Goal: Task Accomplishment & Management: Manage account settings

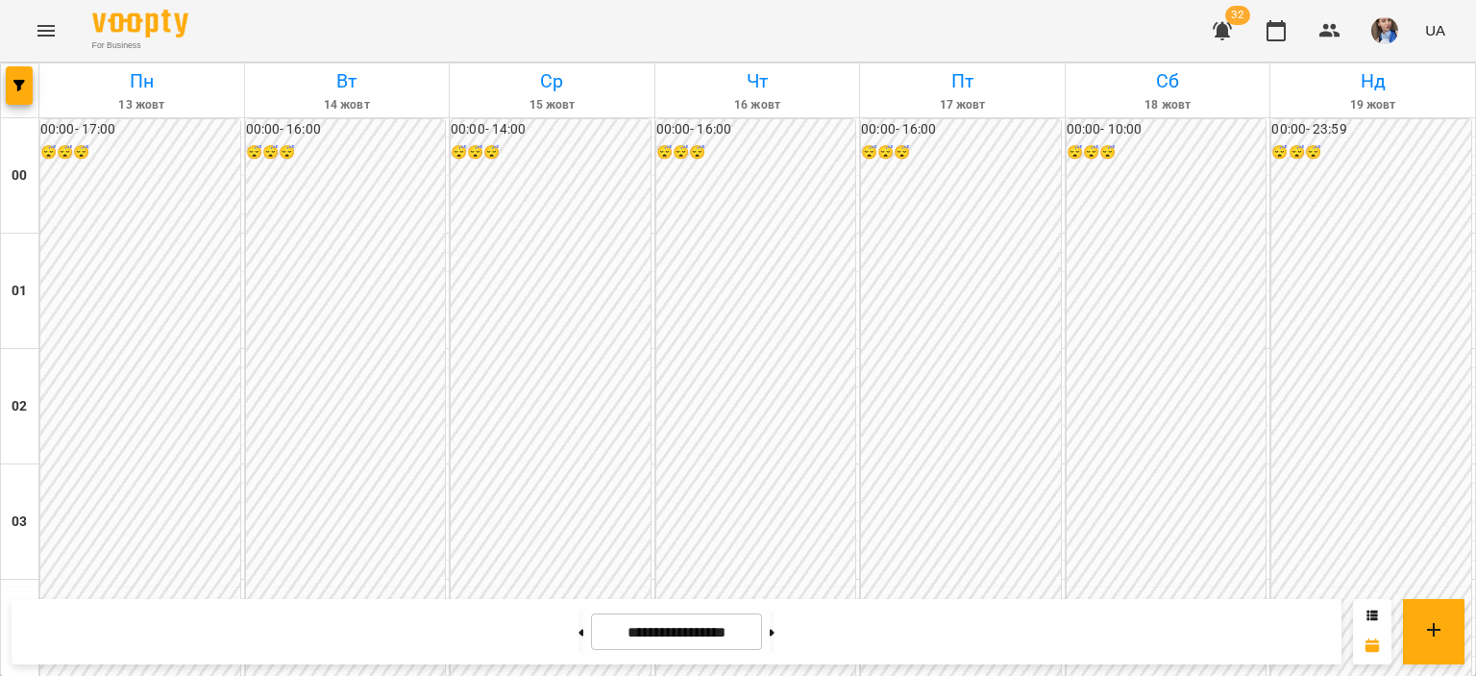
scroll to position [2114, 0]
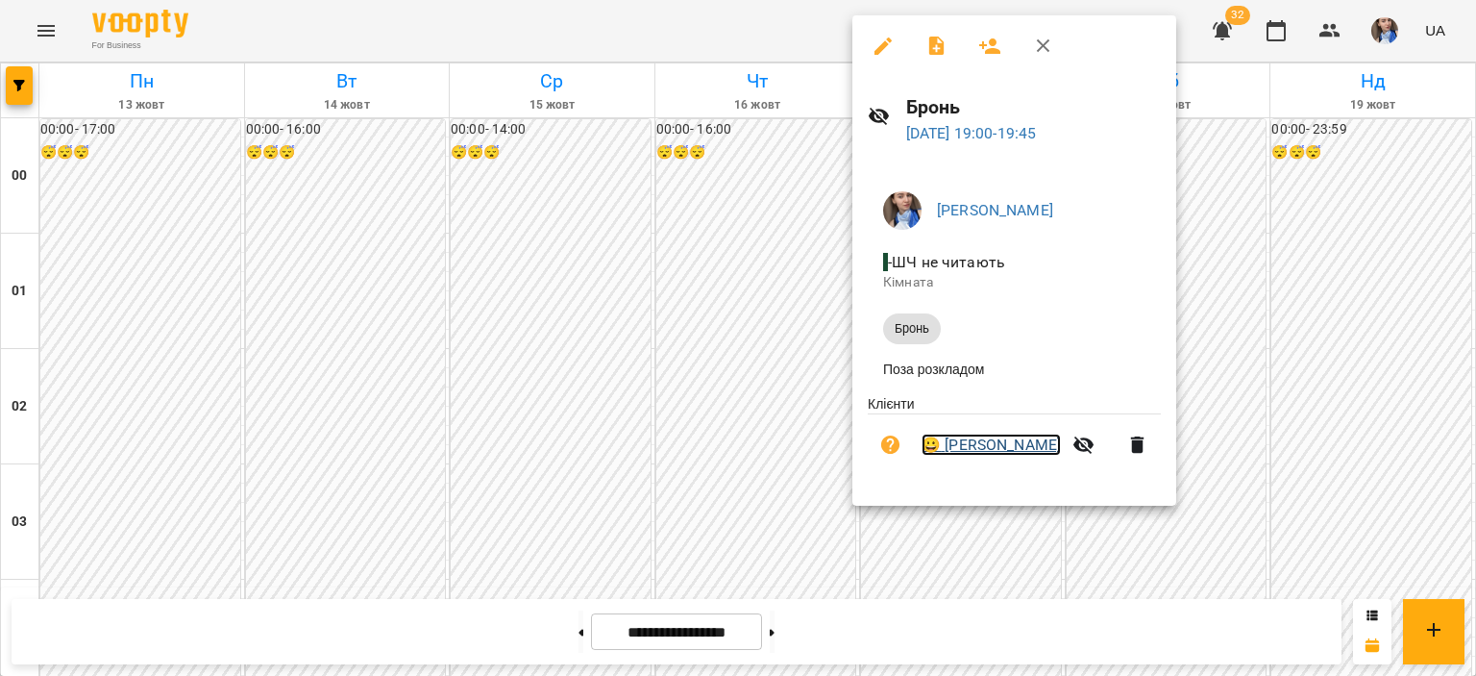
click at [999, 451] on link "😀 [PERSON_NAME]" at bounding box center [991, 444] width 139 height 23
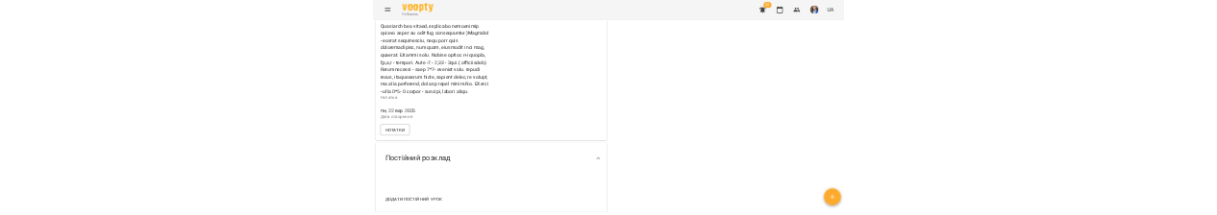
scroll to position [481, 0]
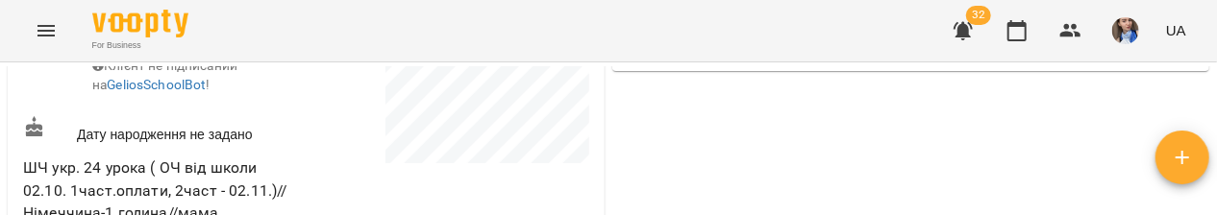
click at [630, 220] on html "**********" at bounding box center [608, 139] width 1217 height 278
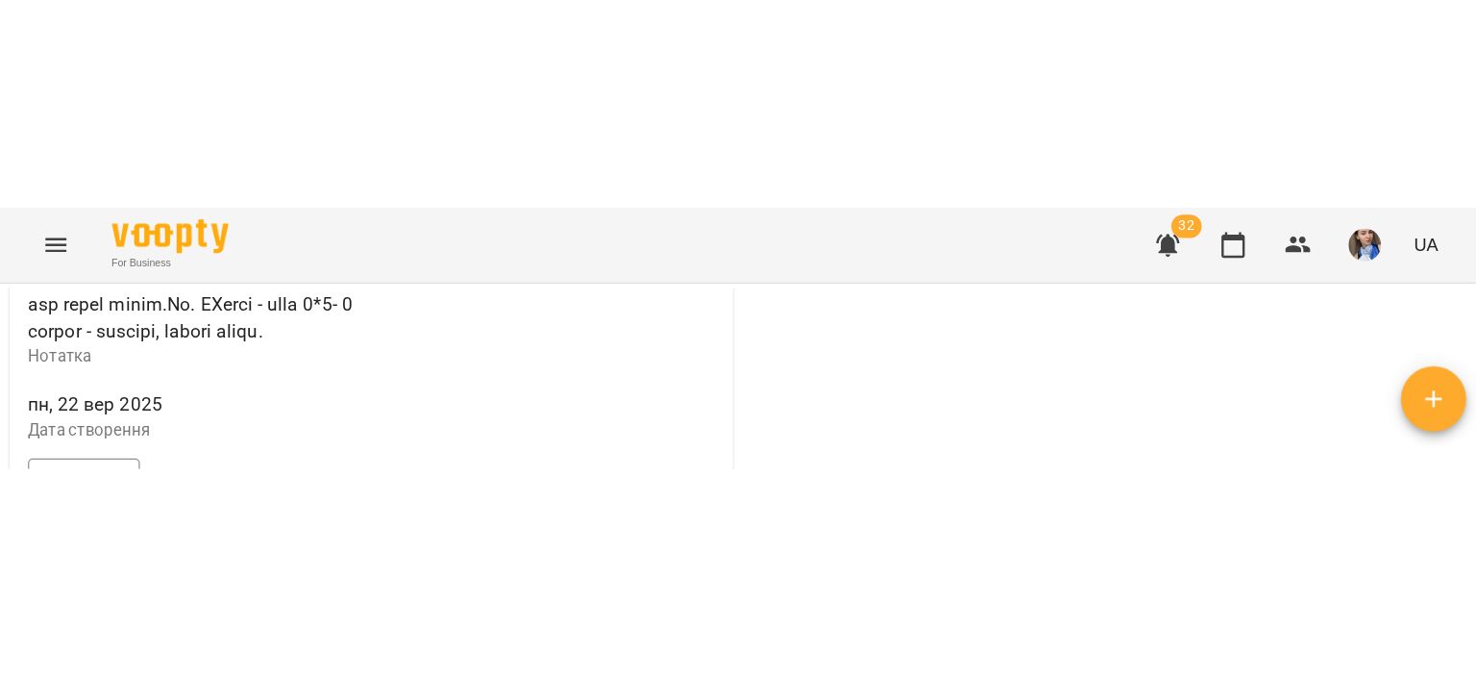
scroll to position [1442, 0]
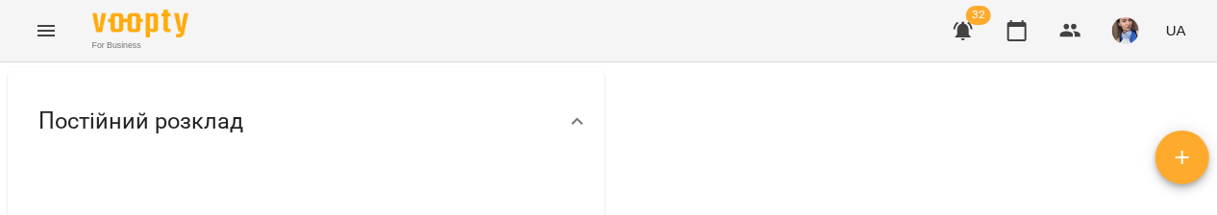
click at [91, 49] on button "Нотатки" at bounding box center [69, 31] width 92 height 35
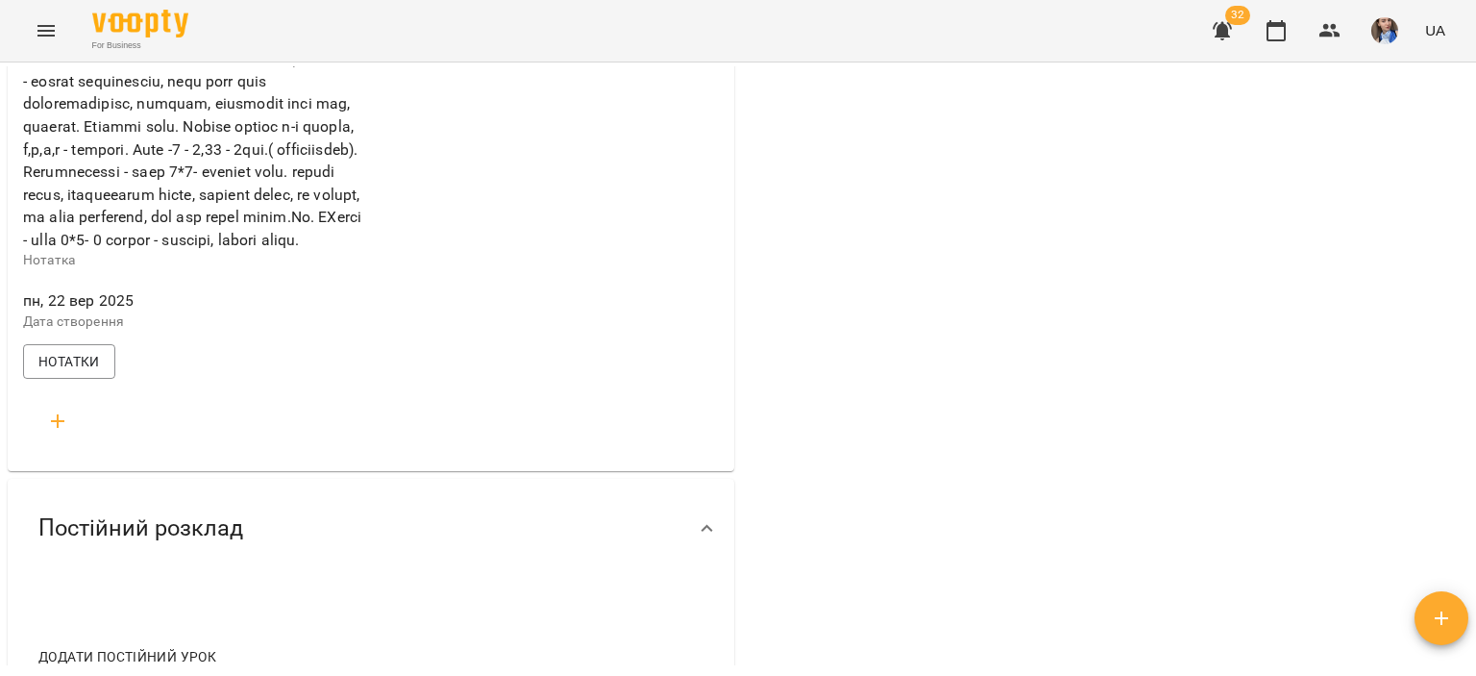
scroll to position [865, 0]
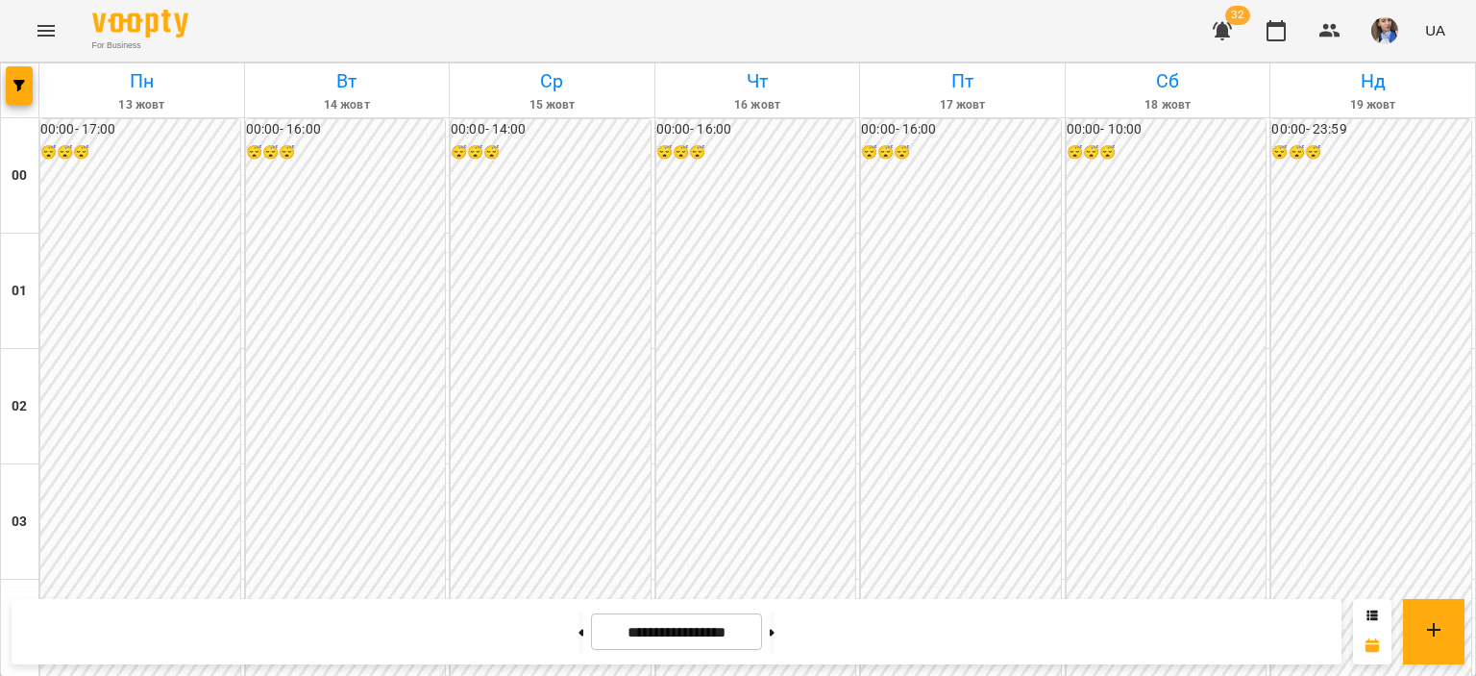
scroll to position [1922, 0]
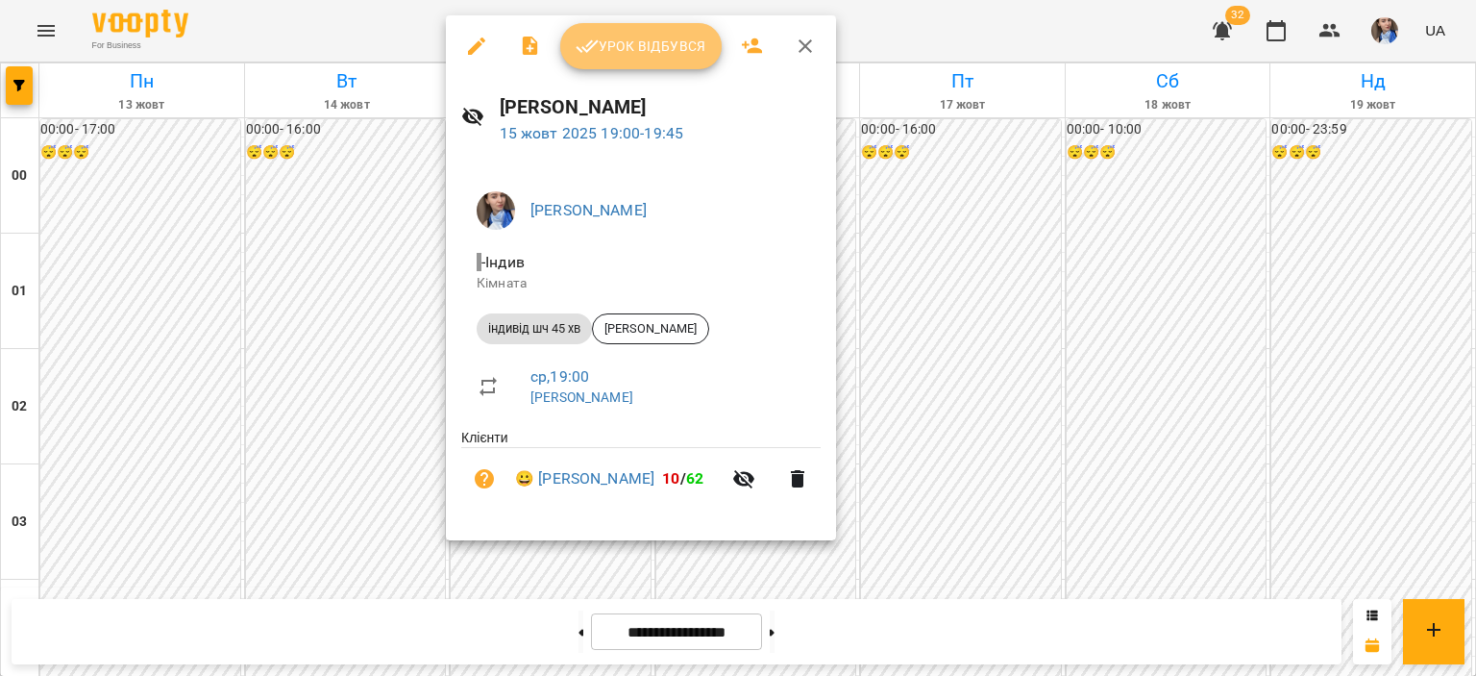
click at [657, 61] on button "Урок відбувся" at bounding box center [640, 46] width 161 height 46
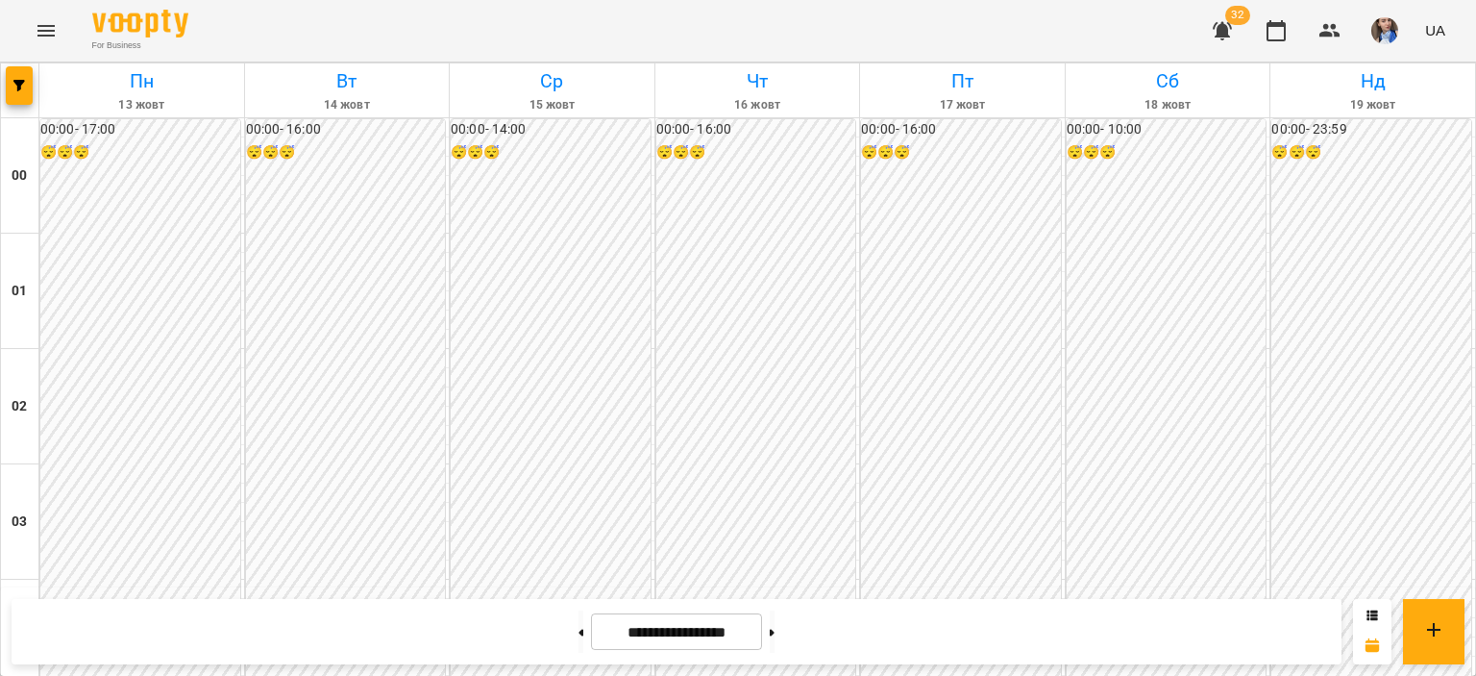
scroll to position [1922, 0]
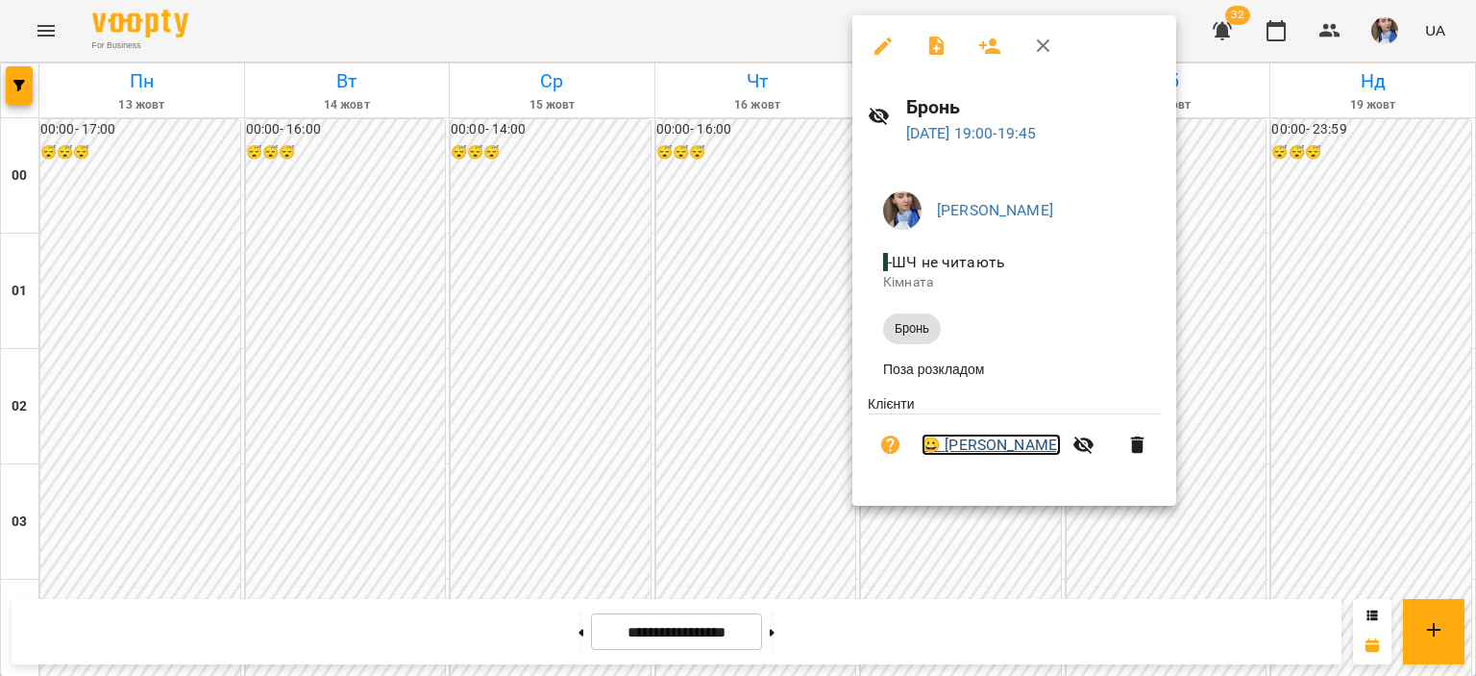
click at [1024, 447] on link "😀 [PERSON_NAME]" at bounding box center [991, 444] width 139 height 23
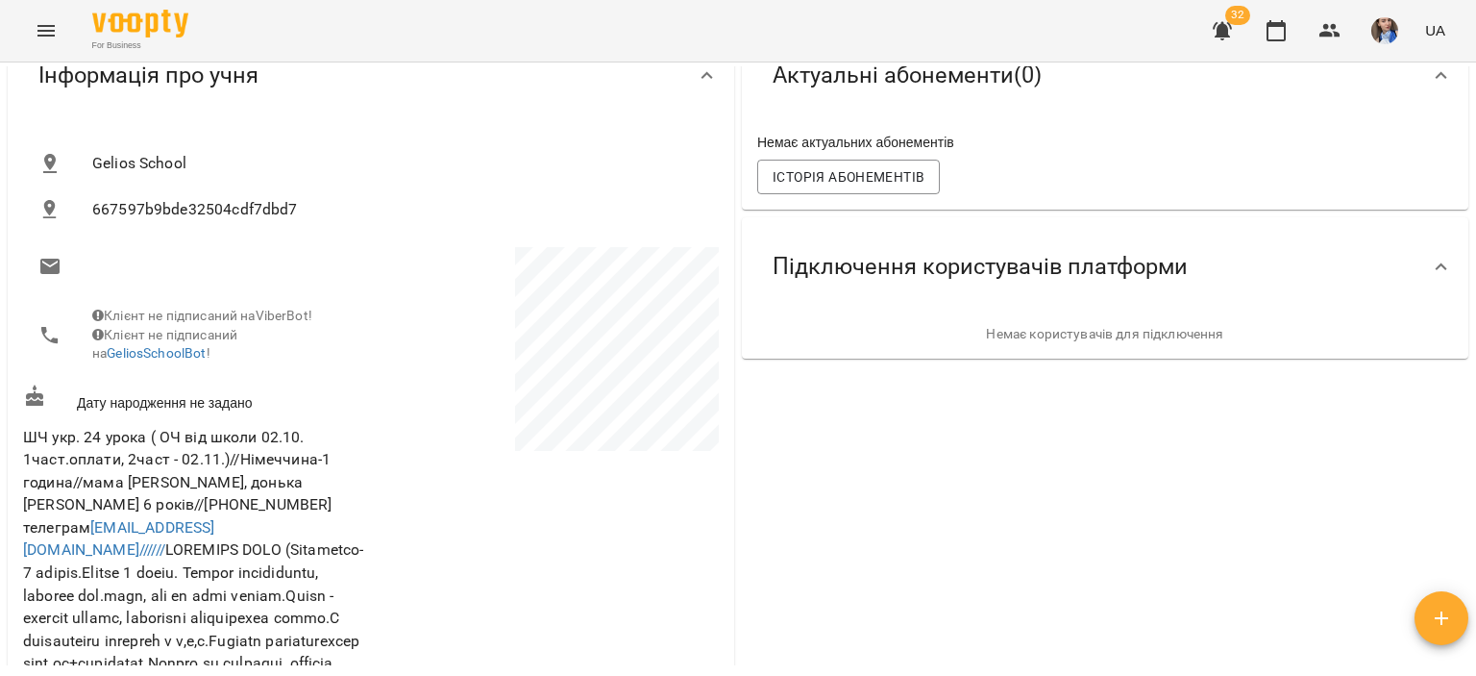
scroll to position [288, 0]
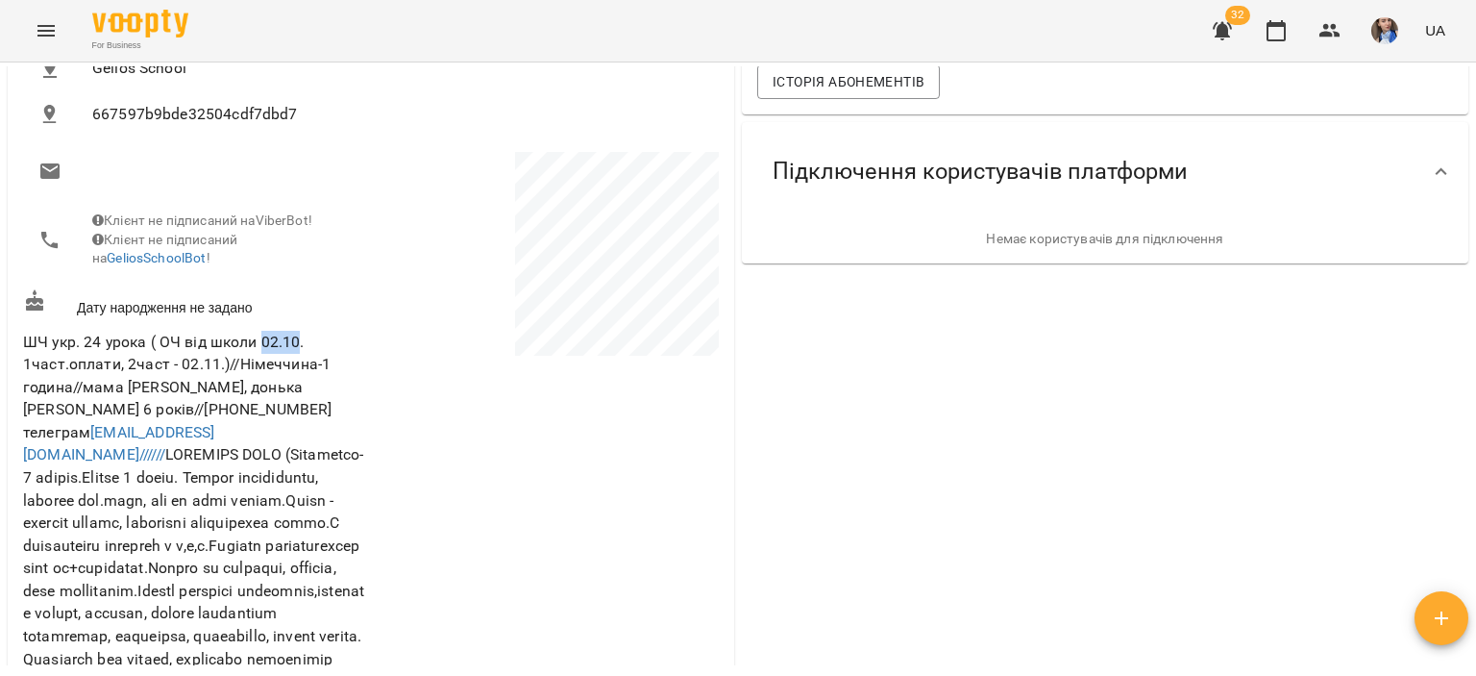
drag, startPoint x: 261, startPoint y: 358, endPoint x: 300, endPoint y: 356, distance: 38.5
click at [300, 356] on span "ШЧ укр. 24 урока ( ОЧ від школи 02.10. 1част.оплати, 2част - 02.11.)//Німеччина…" at bounding box center [193, 602] width 341 height 539
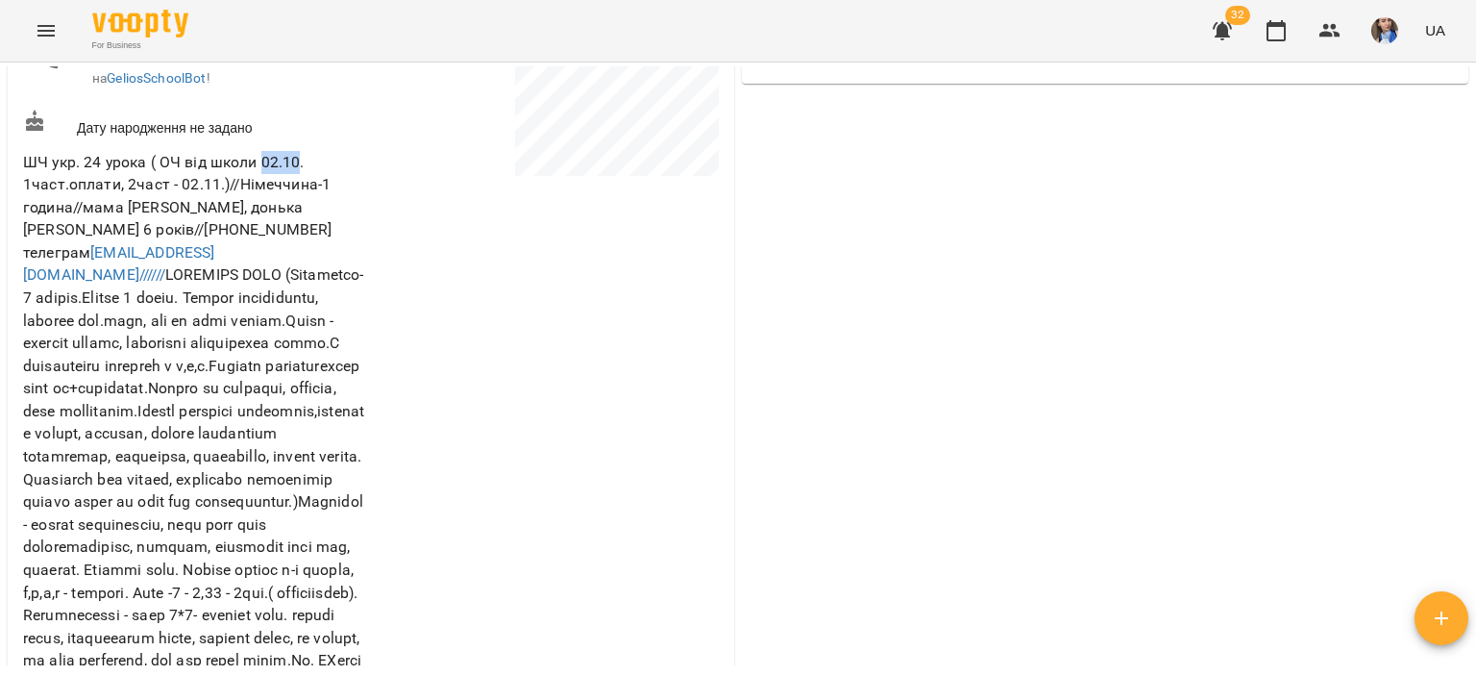
scroll to position [481, 0]
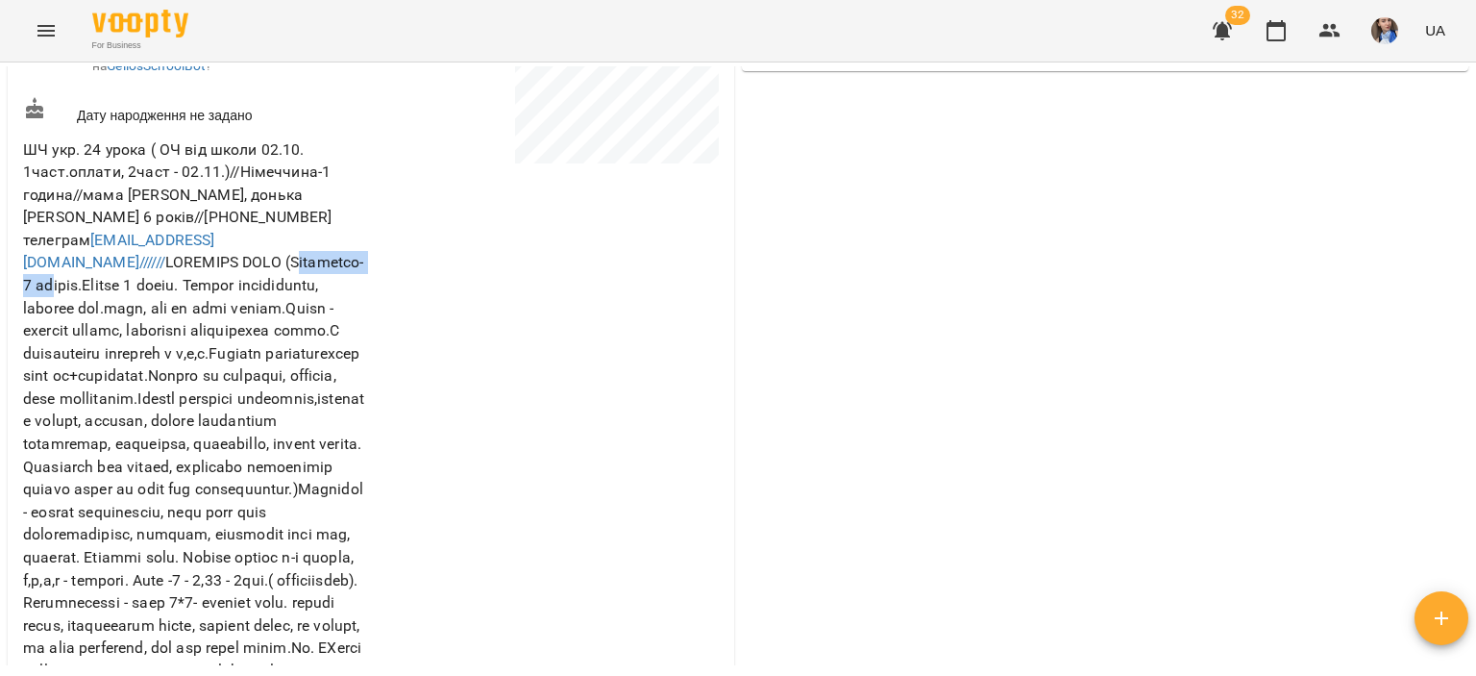
drag, startPoint x: 158, startPoint y: 282, endPoint x: 258, endPoint y: 281, distance: 100.0
click at [258, 281] on span "ШЧ укр. 24 урока ( ОЧ від школи 02.10. 1част.оплати, 2част - 02.11.)//Німеччина…" at bounding box center [193, 409] width 341 height 539
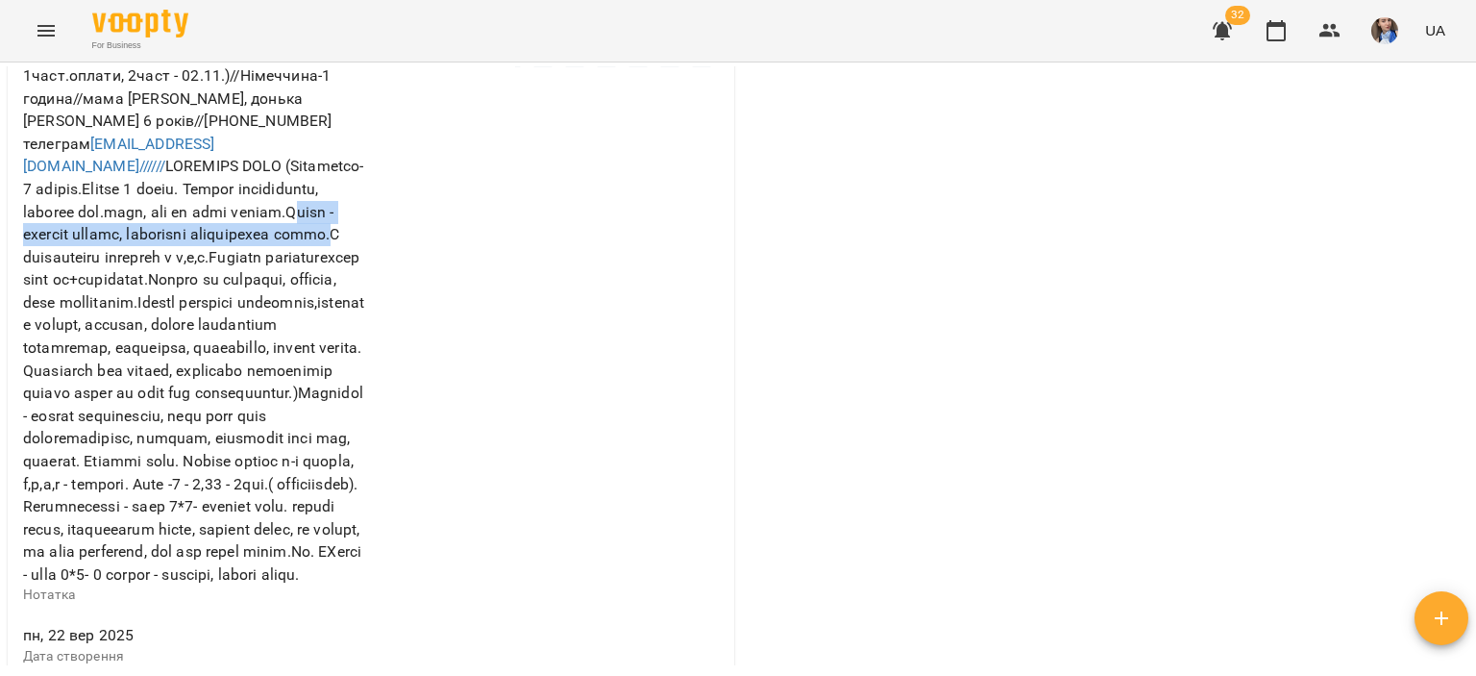
drag, startPoint x: 165, startPoint y: 232, endPoint x: 249, endPoint y: 244, distance: 84.5
click at [249, 244] on span "ШЧ укр. 24 урока ( ОЧ від школи 02.10. 1част.оплати, 2част - 02.11.)//Німеччина…" at bounding box center [193, 313] width 341 height 539
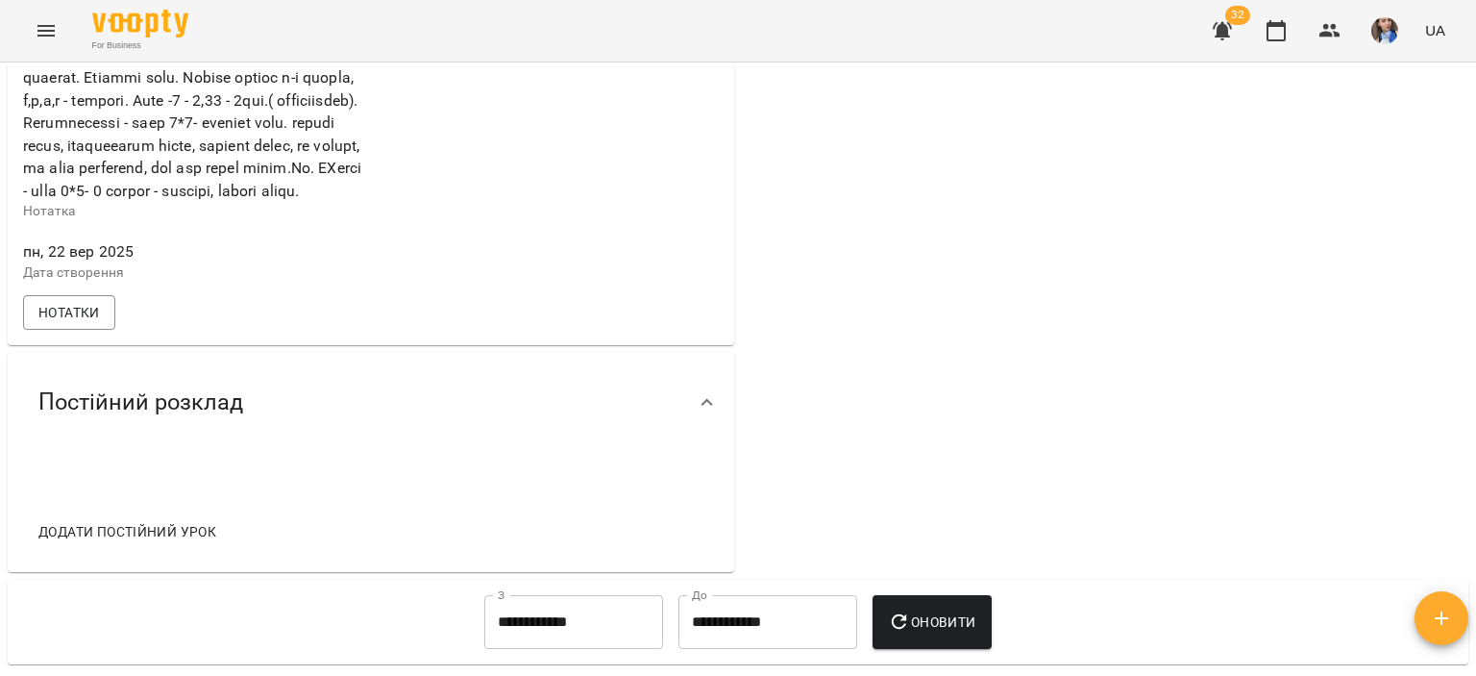
scroll to position [1057, 0]
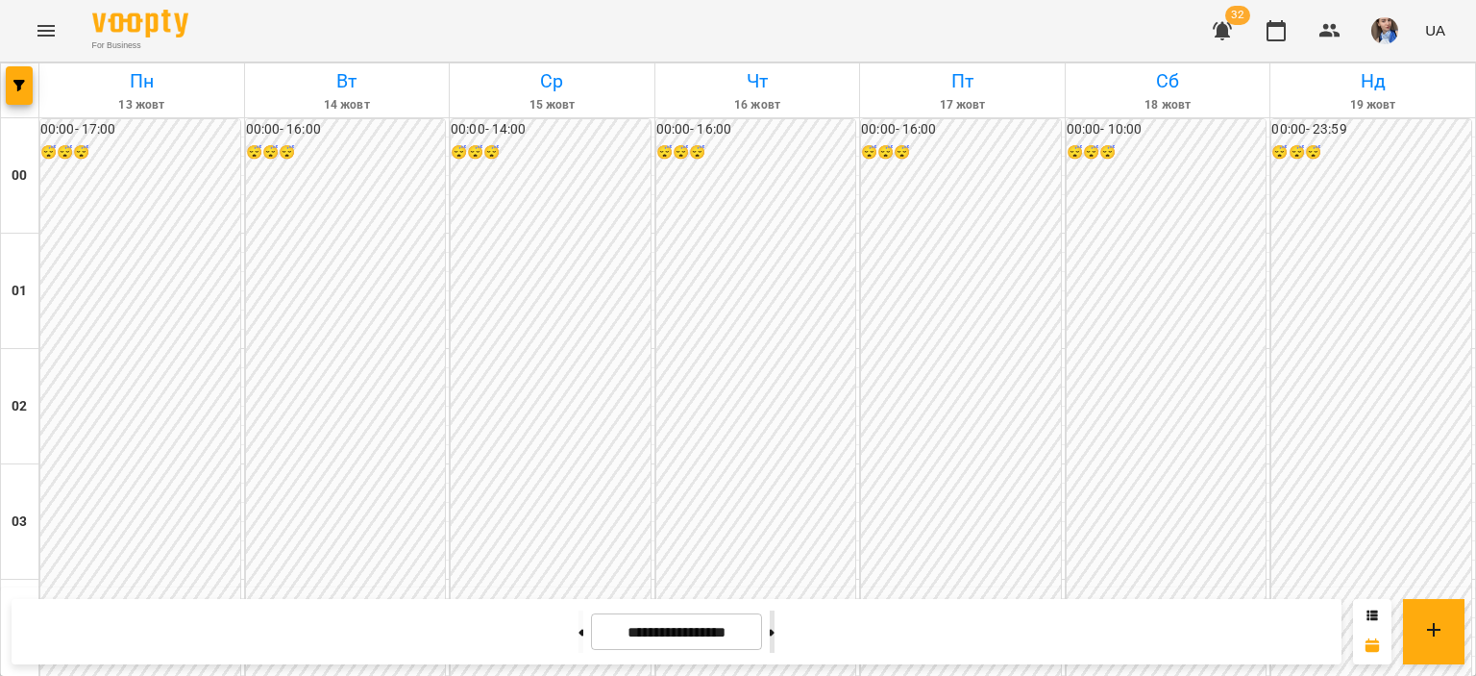
click at [775, 641] on button at bounding box center [772, 631] width 5 height 42
type input "**********"
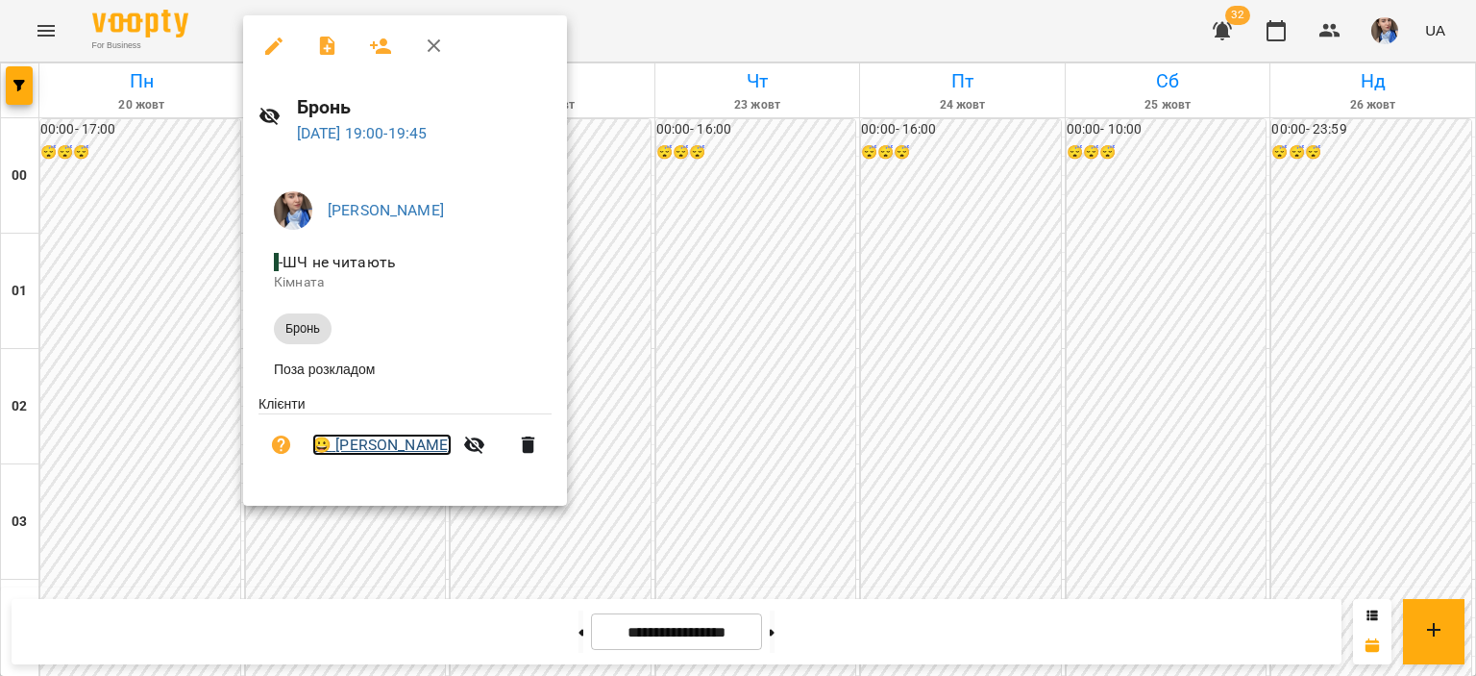
click at [365, 452] on link "😀 [PERSON_NAME]" at bounding box center [381, 444] width 139 height 23
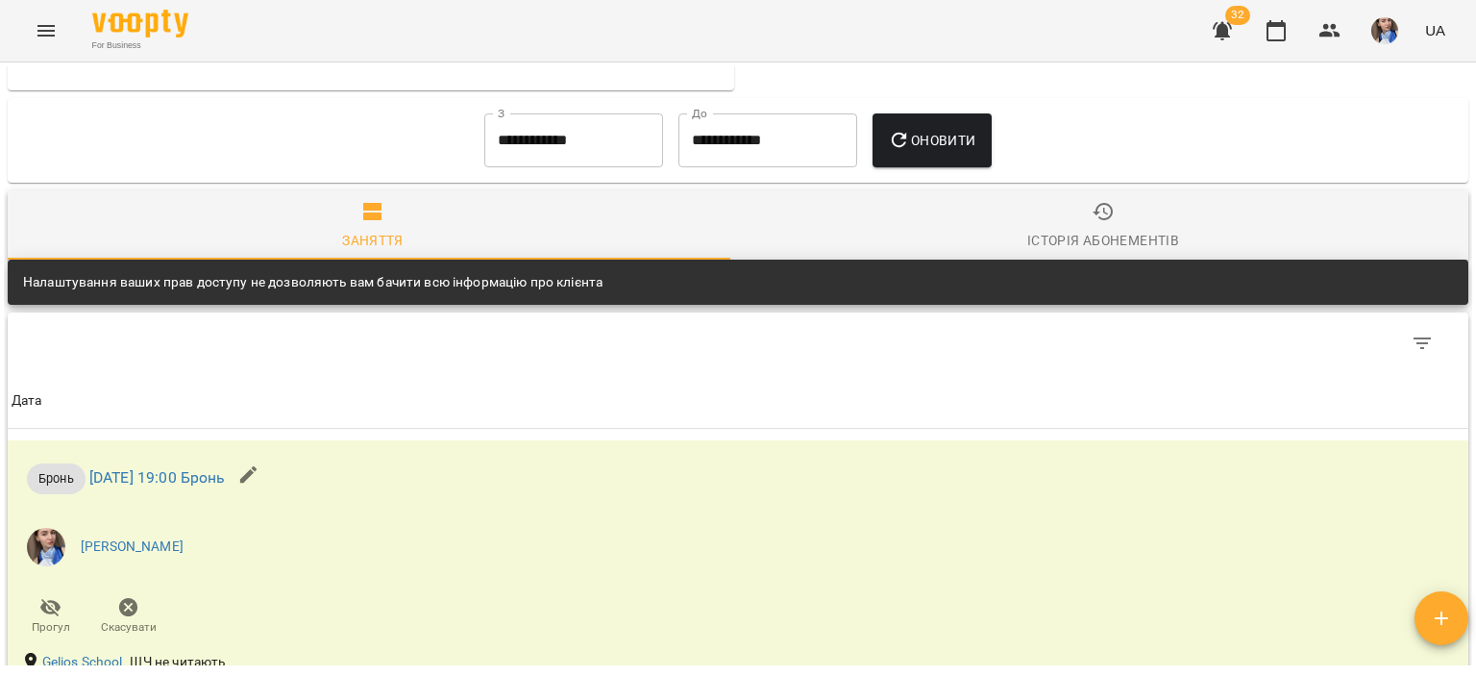
scroll to position [1730, 0]
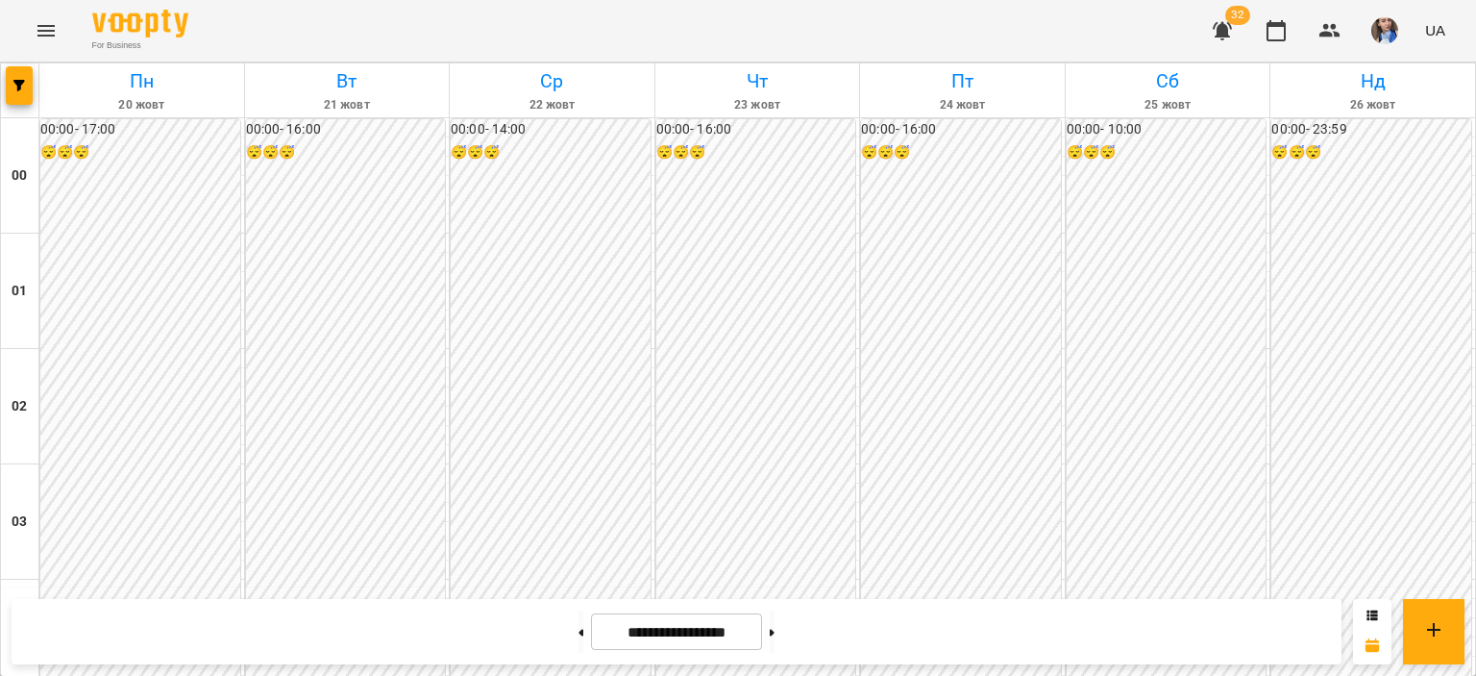
scroll to position [1826, 0]
click at [579, 622] on button at bounding box center [581, 631] width 5 height 42
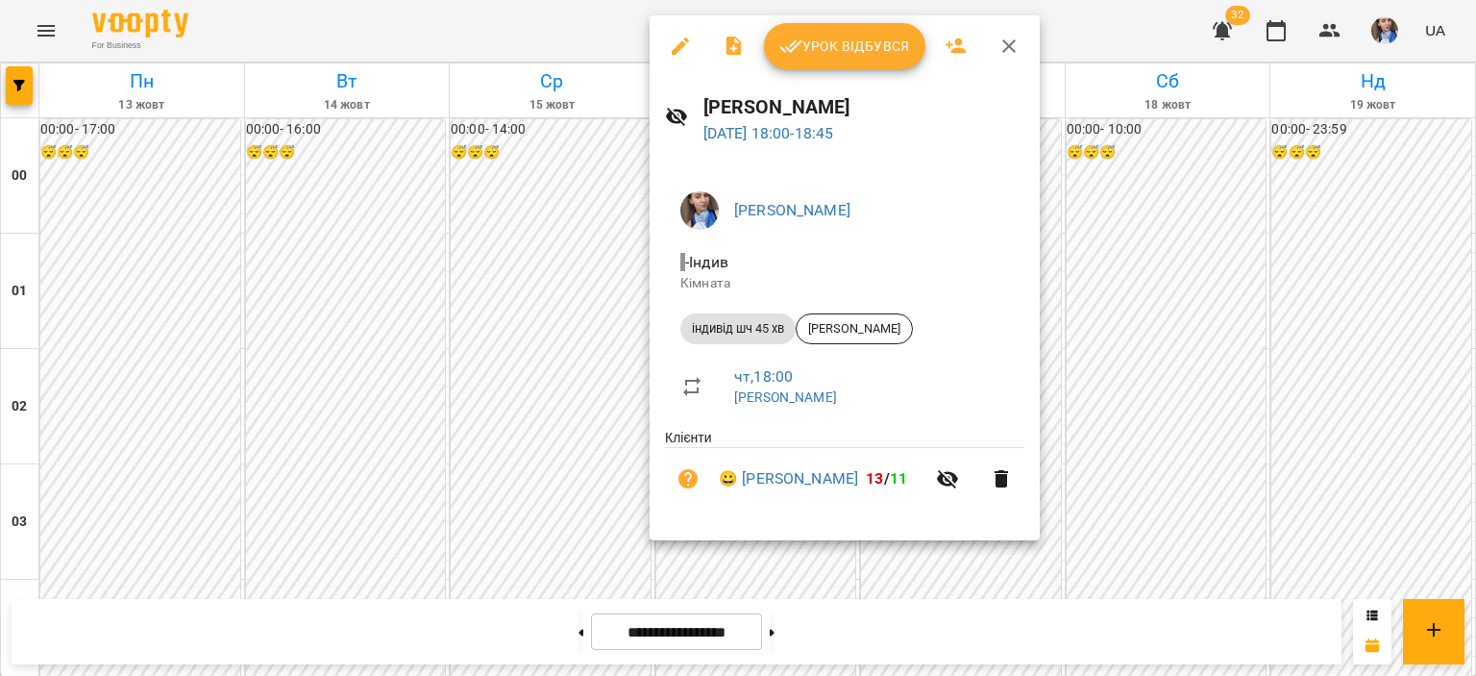
click at [432, 24] on div at bounding box center [738, 338] width 1476 height 676
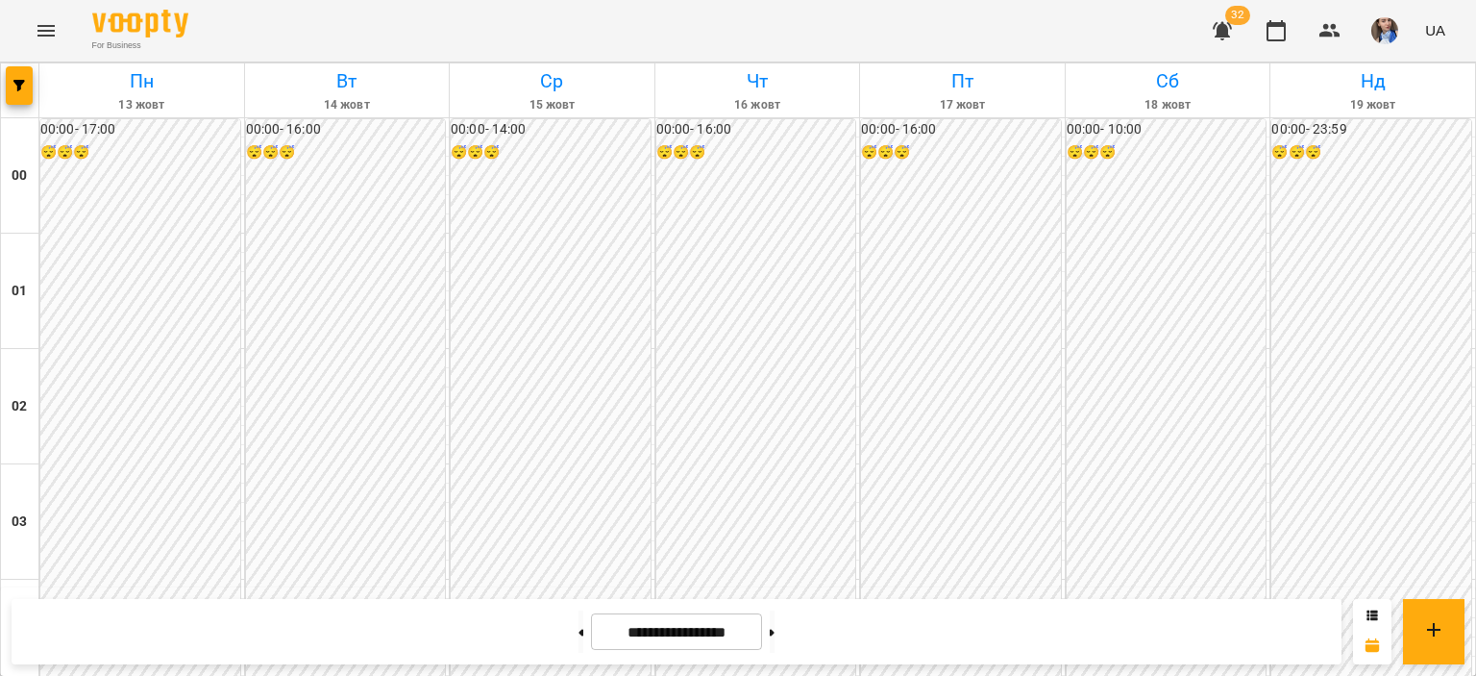
scroll to position [2018, 0]
click at [775, 628] on button at bounding box center [772, 631] width 5 height 42
click at [579, 633] on button at bounding box center [581, 631] width 5 height 42
type input "**********"
